Goal: Find specific page/section: Find specific page/section

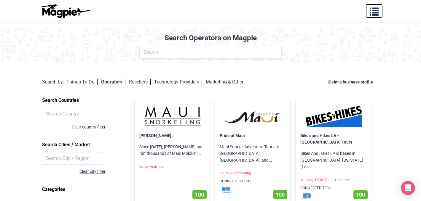
click at [372, 13] on span "button" at bounding box center [374, 10] width 9 height 9
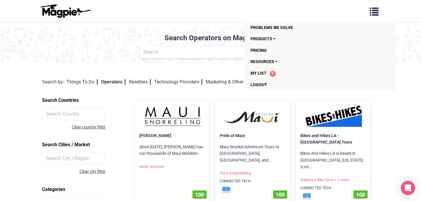
click at [87, 16] on img at bounding box center [65, 11] width 53 height 14
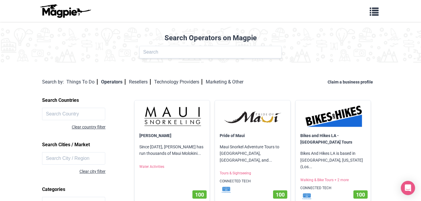
click at [75, 13] on img at bounding box center [65, 11] width 53 height 14
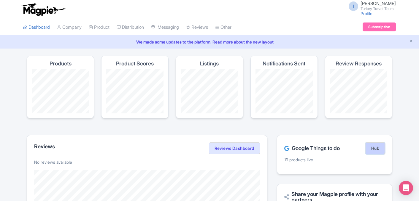
click at [373, 148] on link "Hub" at bounding box center [374, 149] width 19 height 12
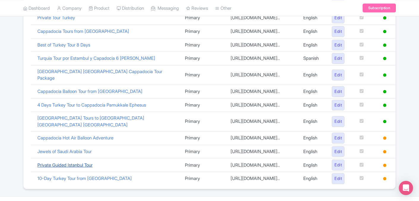
scroll to position [268, 0]
